Goal: Use online tool/utility: Use online tool/utility

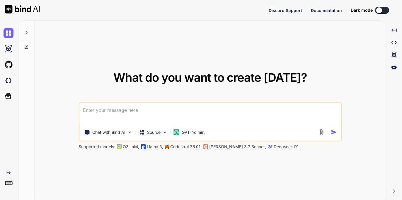
type textarea "x"
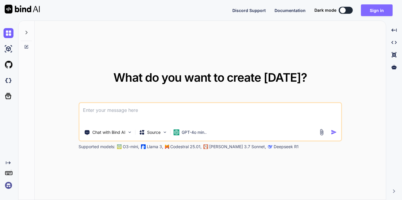
click at [380, 9] on button "Sign in" at bounding box center [377, 10] width 32 height 12
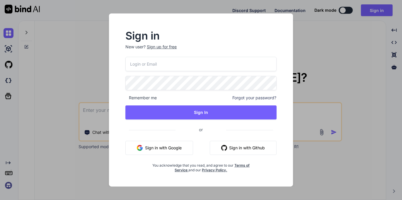
click at [164, 149] on button "Sign in with Google" at bounding box center [159, 148] width 68 height 14
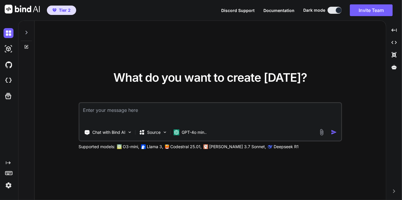
click at [25, 34] on icon at bounding box center [26, 32] width 5 height 5
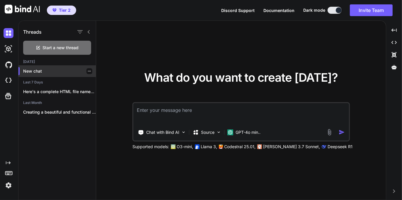
click at [38, 70] on p "New chat" at bounding box center [59, 71] width 73 height 6
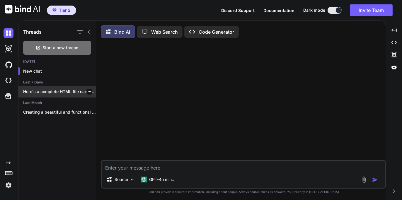
click at [53, 91] on p "Here's a complete HTML file named `index.html`..." at bounding box center [59, 92] width 73 height 6
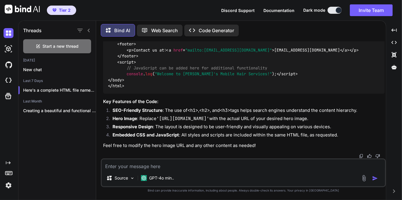
scroll to position [708, 0]
click at [7, 49] on img at bounding box center [9, 49] width 10 height 10
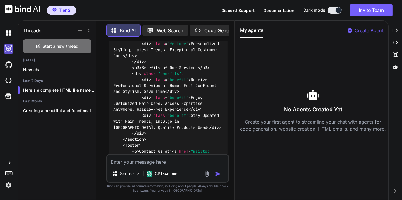
scroll to position [1005, 0]
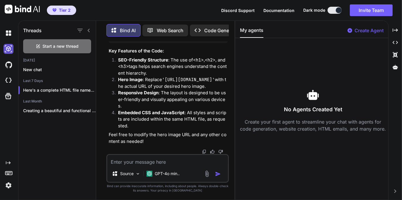
click at [7, 49] on img at bounding box center [9, 49] width 10 height 10
click at [8, 33] on img at bounding box center [9, 33] width 10 height 10
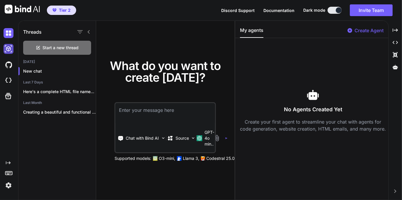
click at [8, 51] on img at bounding box center [9, 49] width 10 height 10
click at [9, 79] on img at bounding box center [9, 81] width 10 height 10
click at [9, 96] on icon at bounding box center [8, 96] width 8 height 8
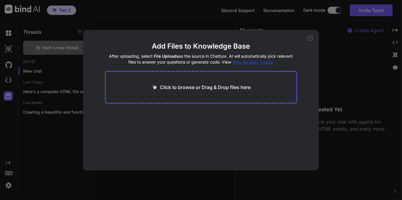
click at [11, 95] on div "Add Files to Knowledge Base After uploading, select File Uploads as the source …" at bounding box center [201, 100] width 402 height 200
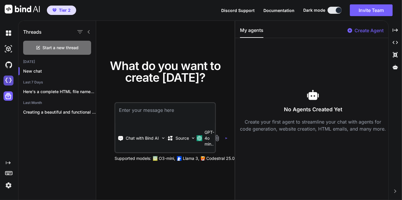
click at [10, 81] on img at bounding box center [9, 81] width 10 height 10
click at [9, 163] on icon "Created with Pixso." at bounding box center [8, 163] width 5 height 5
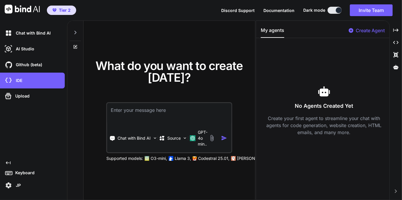
click at [81, 26] on div at bounding box center [75, 35] width 16 height 28
drag, startPoint x: 77, startPoint y: 30, endPoint x: 81, endPoint y: 28, distance: 4.1
click at [81, 28] on div at bounding box center [75, 31] width 11 height 20
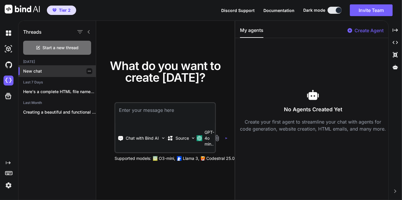
click at [27, 71] on p "New chat" at bounding box center [59, 71] width 73 height 6
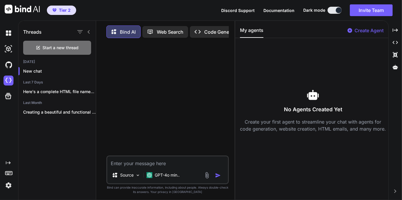
click at [212, 32] on p "Code Generator" at bounding box center [221, 31] width 35 height 7
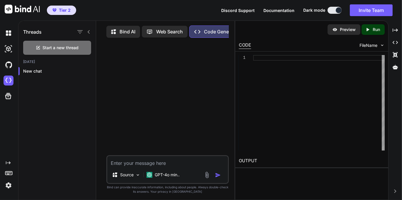
drag, startPoint x: 235, startPoint y: 40, endPoint x: 402, endPoint y: 80, distance: 171.4
click at [402, 80] on div "Threads Start a new thread Today New chat Bind AI Web Search Created with Pixso…" at bounding box center [210, 111] width 384 height 180
click at [8, 98] on icon at bounding box center [8, 96] width 8 height 8
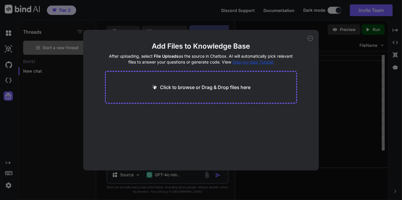
click at [311, 38] on icon at bounding box center [310, 38] width 5 height 5
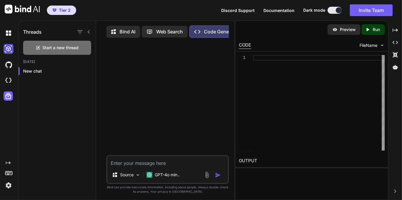
click at [8, 49] on img at bounding box center [9, 49] width 10 height 10
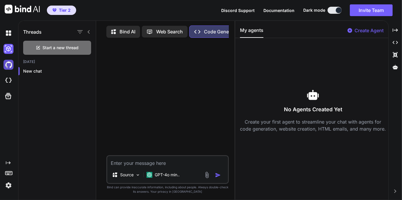
click at [8, 66] on img at bounding box center [9, 65] width 10 height 10
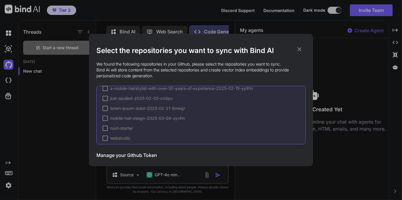
scroll to position [9, 0]
click at [302, 50] on icon at bounding box center [299, 49] width 6 height 6
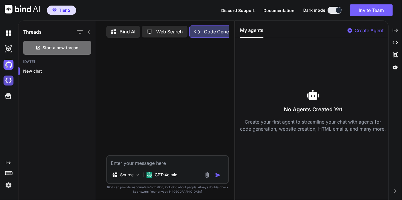
click at [7, 80] on img at bounding box center [9, 81] width 10 height 10
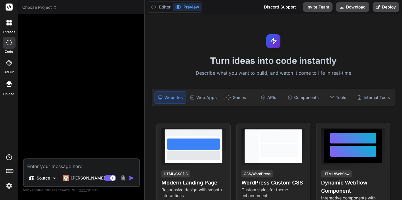
type textarea "x"
click at [53, 7] on span "Choose Project" at bounding box center [39, 7] width 35 height 6
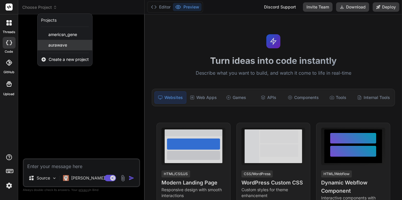
click at [60, 45] on span "aurawave" at bounding box center [57, 45] width 19 height 6
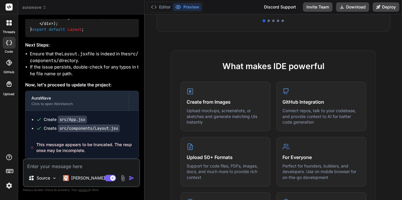
scroll to position [88, 0]
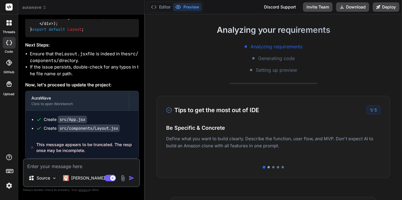
click at [268, 167] on div at bounding box center [269, 167] width 2 height 2
click at [272, 167] on div at bounding box center [273, 167] width 2 height 2
click at [277, 167] on div at bounding box center [273, 167] width 215 height 2
click at [282, 167] on div at bounding box center [283, 167] width 2 height 2
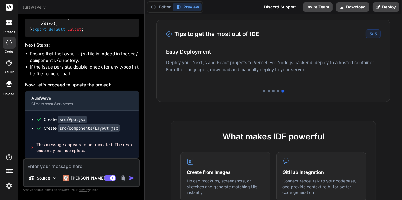
scroll to position [0, 0]
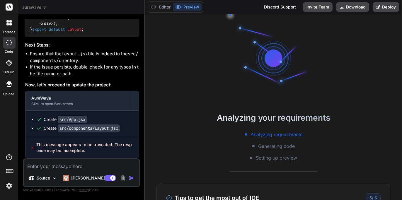
click at [189, 6] on button "Preview" at bounding box center [187, 7] width 29 height 8
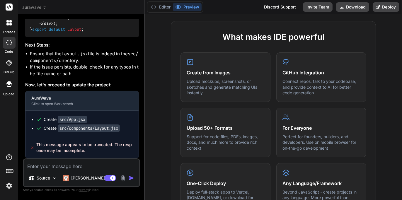
scroll to position [88, 0]
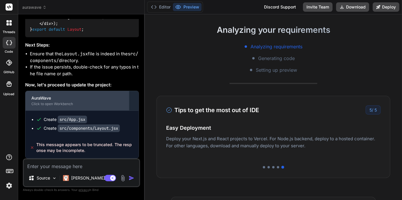
click at [58, 101] on div "AuraWave Click to open Workbench" at bounding box center [77, 100] width 103 height 19
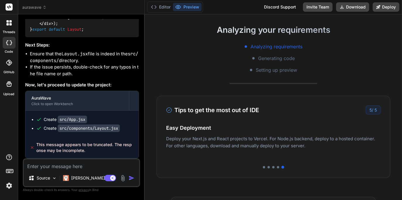
click at [84, 166] on textarea at bounding box center [81, 164] width 115 height 11
click at [55, 179] on img at bounding box center [54, 178] width 5 height 5
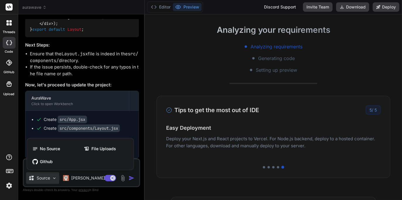
click at [176, 177] on div at bounding box center [201, 100] width 402 height 200
type textarea "x"
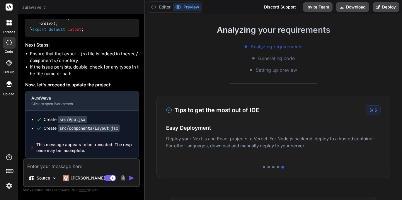
click at [84, 150] on span "This message appears to be truncated. The response may be incomplete." at bounding box center [86, 148] width 98 height 12
click at [89, 129] on code "src/components/Layout.jsx" at bounding box center [89, 129] width 62 height 8
click at [62, 165] on textarea at bounding box center [81, 164] width 115 height 11
type textarea "c"
type textarea "x"
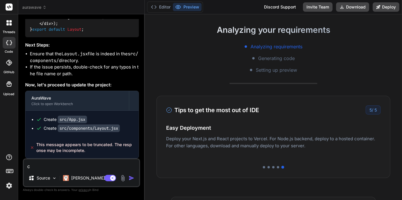
type textarea "cc"
type textarea "x"
type textarea "cco"
type textarea "x"
type textarea "ccom"
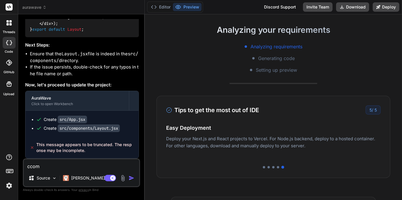
type textarea "x"
type textarea "ccomp"
type textarea "x"
type textarea "ccompl"
type textarea "x"
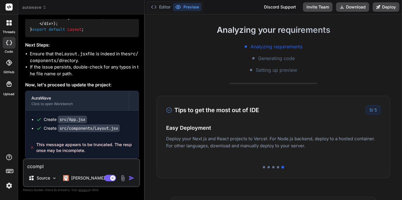
type textarea "ccomple"
type textarea "x"
type textarea "ccomplet"
type textarea "x"
type textarea "ccomplete"
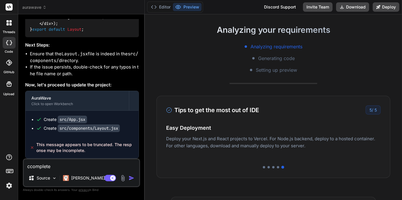
type textarea "x"
type textarea "ccomplete c"
type textarea "x"
type textarea "ccomplete co"
type textarea "x"
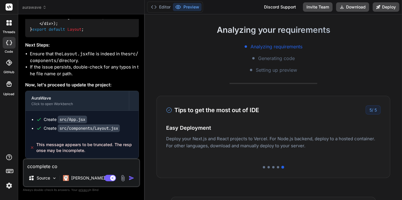
type textarea "ccomplete cod"
type textarea "x"
type textarea "ccomplete code"
type textarea "x"
type textarea "ccomplete code"
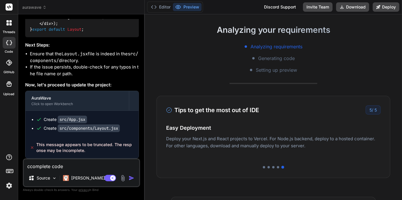
type textarea "x"
type textarea "ccomplete code p"
type textarea "x"
type textarea "ccomplete code pl"
type textarea "x"
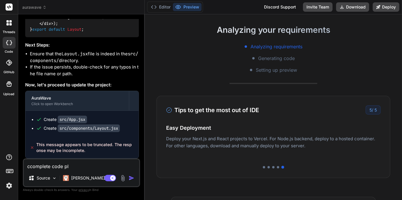
type textarea "ccomplete code ple"
type textarea "x"
type textarea "ccomplete code plea"
type textarea "x"
type textarea "ccomplete code pleas"
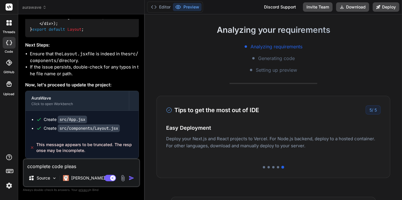
type textarea "x"
click at [30, 167] on textarea "ccomplete code please" at bounding box center [81, 164] width 115 height 11
type textarea "complete code please"
type textarea "x"
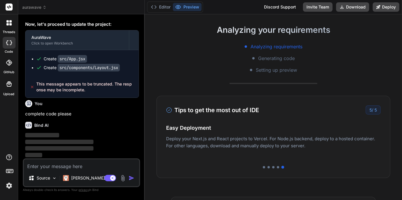
scroll to position [2089, 0]
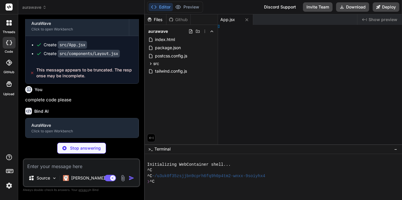
type textarea "x"
type textarea "Layout"
type textarea "x"
type textarea "age"
type textarea "x"
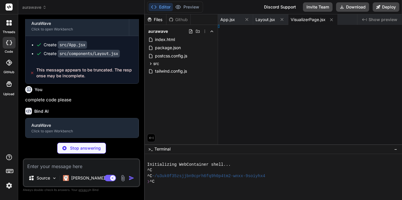
type textarea "iesPage"
type textarea "x"
type textarea "stsPage"
type textarea "x"
type textarea "sualizer"
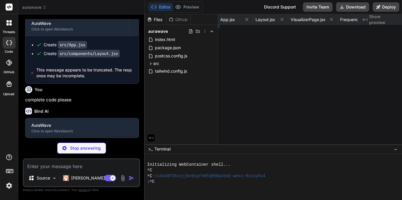
type textarea "x"
type textarea "thms." }"
type textarea "x"
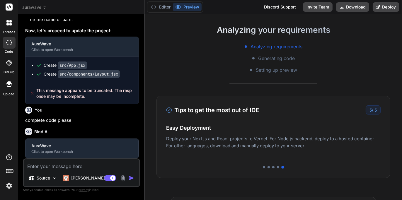
type textarea "[PERSON_NAME]: "Frequencies developed by Dr. Royal [PERSON_NAME] for targeting …"
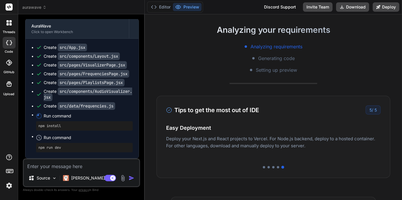
type textarea "x"
click at [162, 6] on button "Editor" at bounding box center [161, 7] width 24 height 8
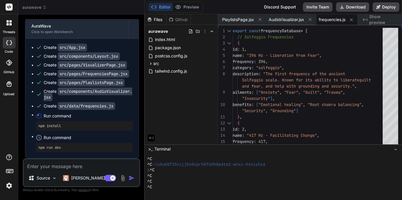
click at [153, 136] on icon at bounding box center [151, 137] width 5 height 5
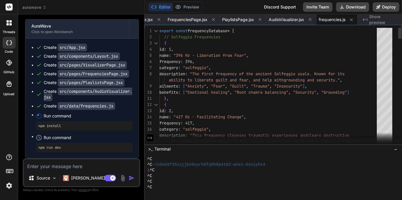
scroll to position [0, 101]
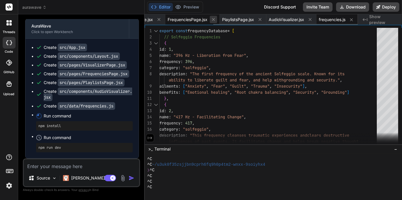
click at [211, 20] on icon at bounding box center [213, 19] width 5 height 5
click at [350, 19] on icon at bounding box center [351, 19] width 5 height 5
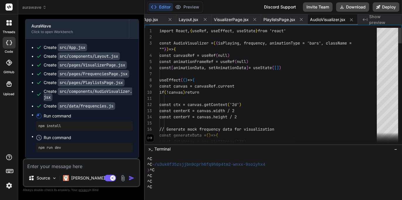
scroll to position [0, 4]
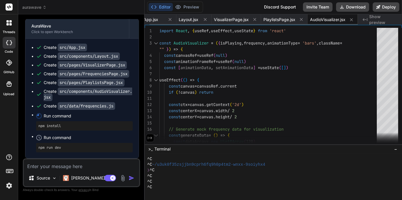
click at [350, 19] on icon at bounding box center [351, 19] width 5 height 5
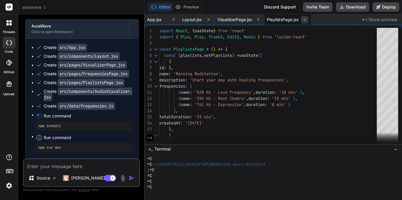
click at [308, 19] on icon at bounding box center [305, 19] width 5 height 5
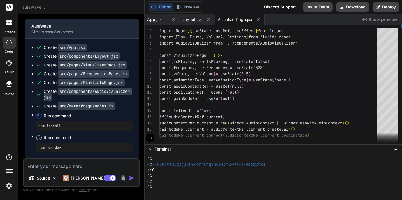
type textarea "</div> </div> ) } export default VisualizerPage"
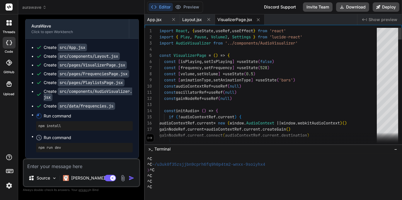
type textarea "x"
click at [260, 19] on icon at bounding box center [258, 19] width 5 height 5
type textarea "export default Layout"
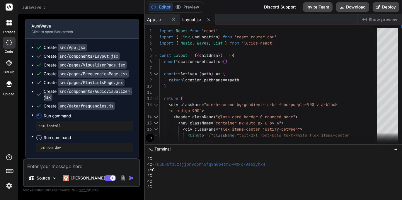
type textarea "x"
click at [210, 18] on icon at bounding box center [208, 19] width 5 height 5
type textarea "} export default App"
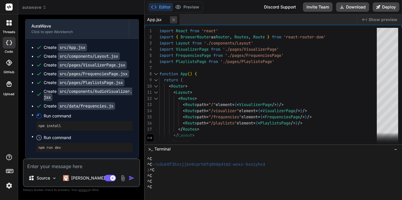
click at [174, 19] on icon at bounding box center [173, 19] width 3 height 3
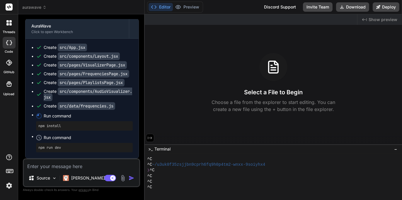
click at [385, 18] on span "Show preview" at bounding box center [383, 20] width 29 height 6
click at [395, 150] on span "−" at bounding box center [395, 149] width 3 height 6
click at [151, 184] on icon at bounding box center [150, 184] width 4 height 3
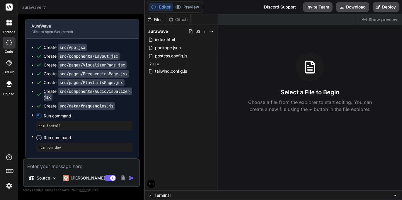
click at [179, 19] on div "Github" at bounding box center [179, 20] width 24 height 6
click at [9, 64] on icon at bounding box center [9, 63] width 6 height 6
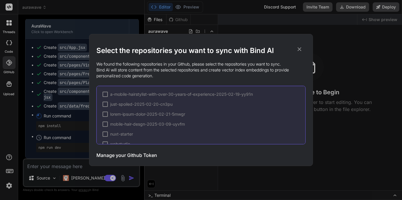
scroll to position [9, 0]
click at [144, 155] on h3 "Manage your Github Token" at bounding box center [126, 155] width 61 height 7
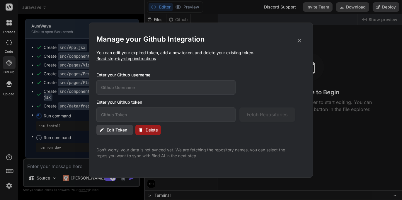
type input "JonPBoy"
type input "github_pat_11BO6FNAA0g2QRNtAq7Fay_DfQBiaE1QKmumO61az02j8zTZ2bBpa3cyeQqW8ORMu3ST…"
click at [299, 40] on icon at bounding box center [300, 41] width 4 height 4
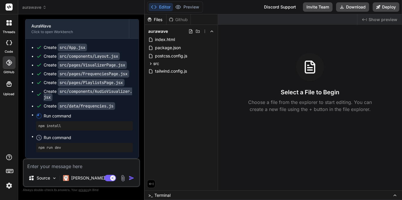
type textarea "x"
